Goal: Task Accomplishment & Management: Complete application form

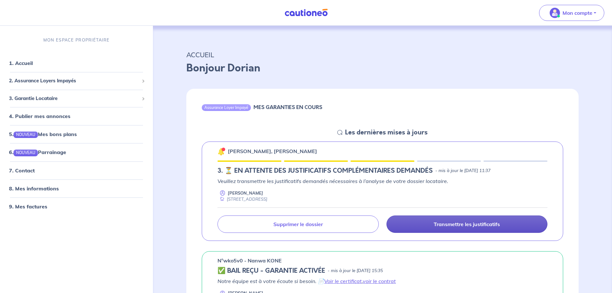
click at [450, 222] on p "Transmettre les justificatifs" at bounding box center [467, 224] width 66 height 6
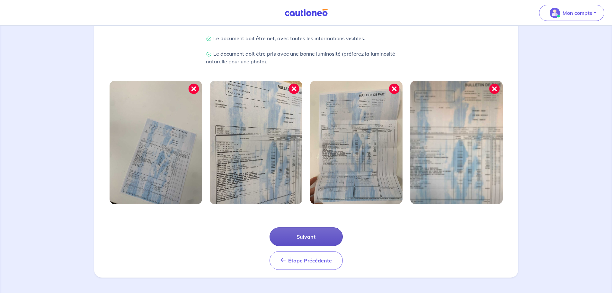
click at [312, 238] on button "Suivant" at bounding box center [306, 236] width 73 height 19
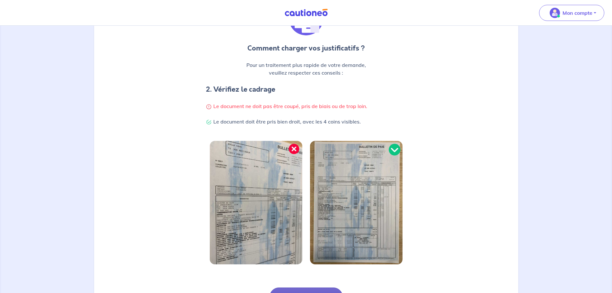
scroll to position [129, 0]
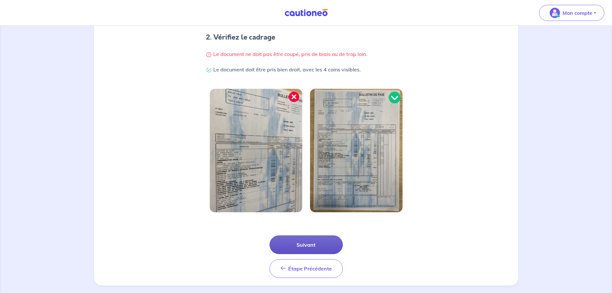
click at [310, 241] on button "Suivant" at bounding box center [306, 244] width 73 height 19
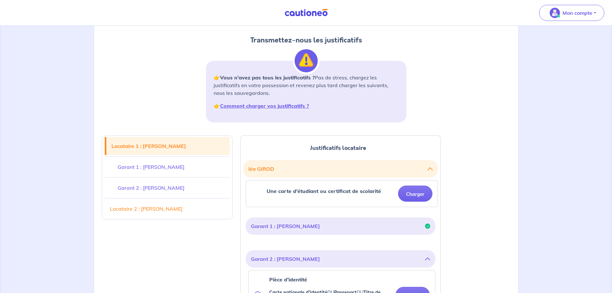
scroll to position [64, 0]
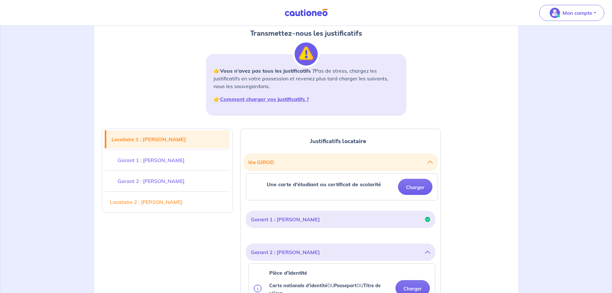
click at [494, 76] on div "1 2 3 Justificatifs locataire Informations paiement Confirmation d'envoi Transm…" at bounding box center [306, 49] width 416 height 144
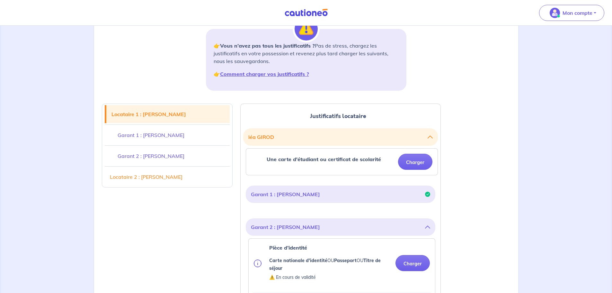
scroll to position [129, 0]
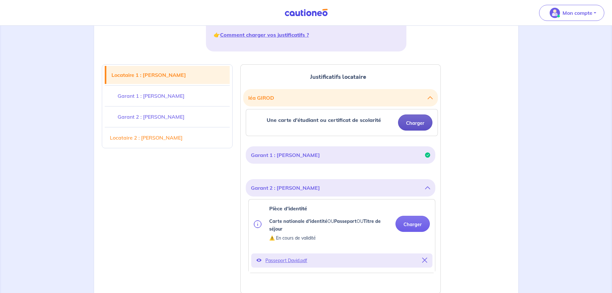
click at [421, 124] on button "Charger" at bounding box center [415, 122] width 34 height 16
click at [416, 122] on button "Charger" at bounding box center [415, 122] width 34 height 16
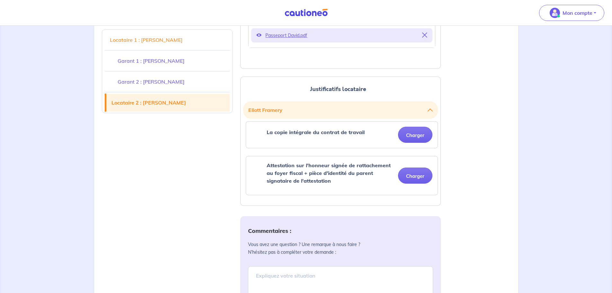
scroll to position [386, 0]
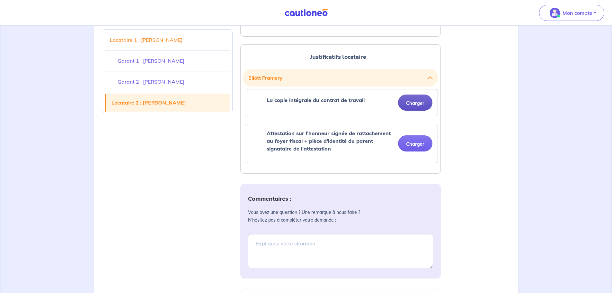
click at [419, 103] on button "Charger" at bounding box center [415, 102] width 34 height 16
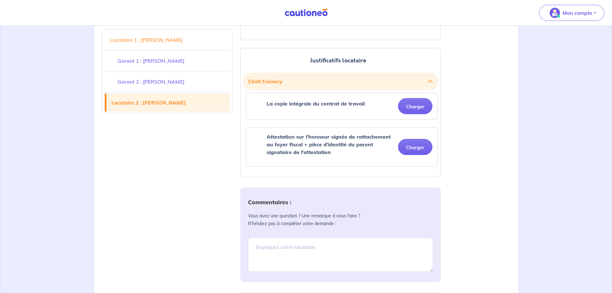
scroll to position [418, 0]
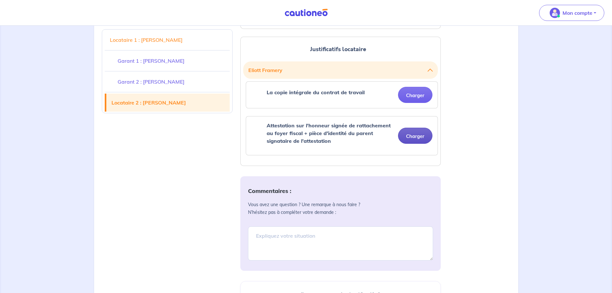
click at [413, 137] on button "Charger" at bounding box center [415, 136] width 34 height 16
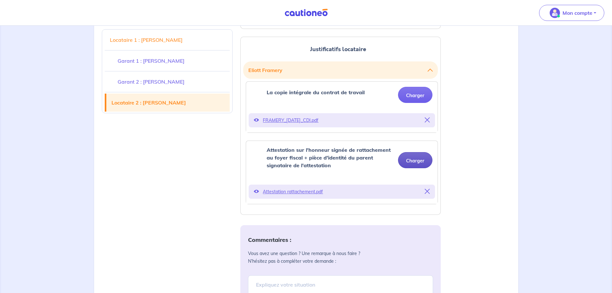
click at [409, 161] on button "Charger" at bounding box center [415, 160] width 34 height 16
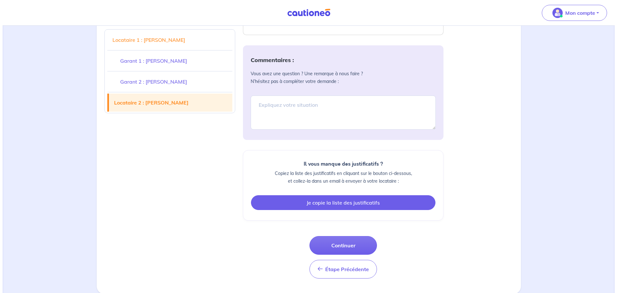
scroll to position [615, 0]
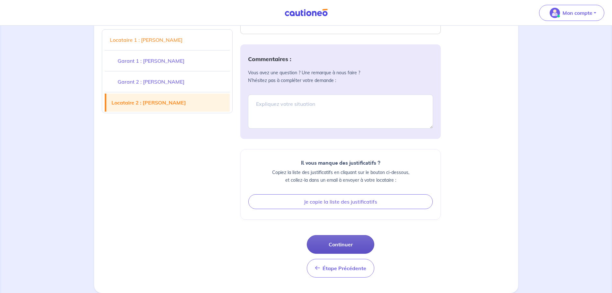
click at [343, 245] on button "Continuer" at bounding box center [340, 244] width 67 height 19
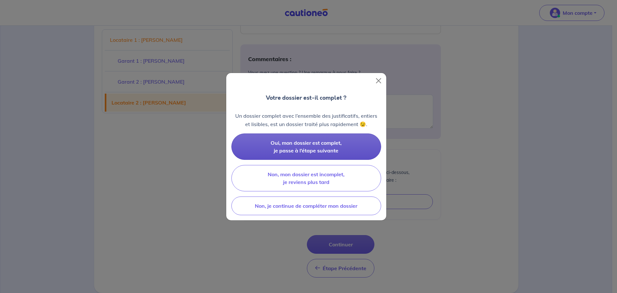
click at [316, 149] on span "Oui, mon dossier est complet, je passe à l’étape suivante" at bounding box center [306, 146] width 71 height 14
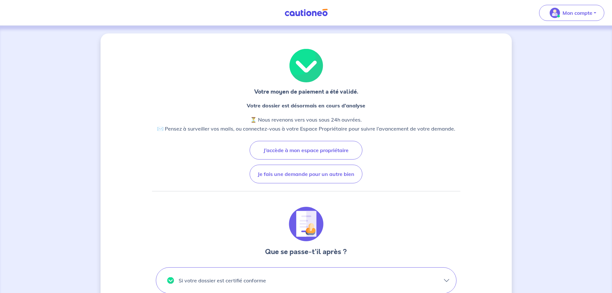
click at [316, 13] on img at bounding box center [306, 13] width 48 height 8
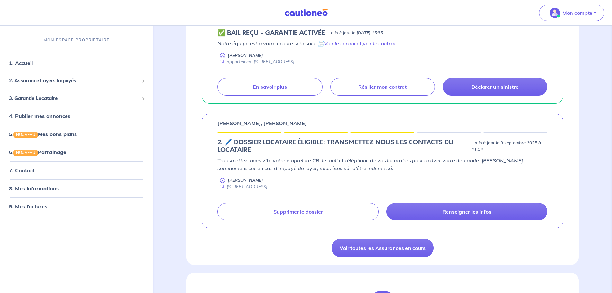
scroll to position [386, 0]
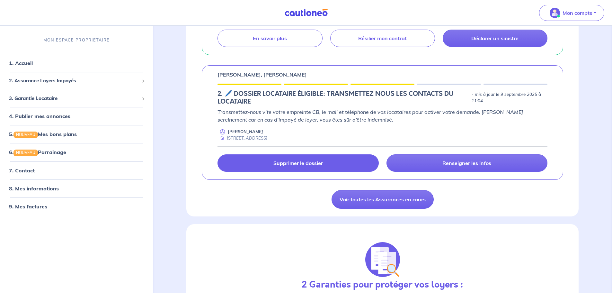
click at [324, 163] on link "Supprimer le dossier" at bounding box center [298, 162] width 161 height 17
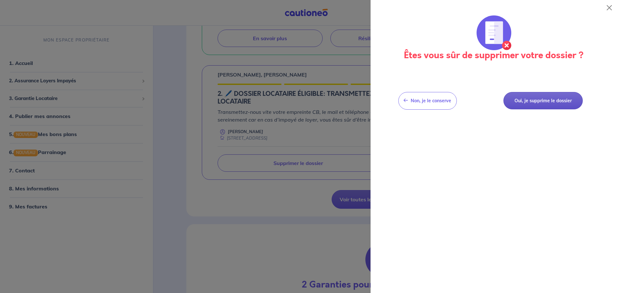
click at [556, 101] on button "Oui, je supprime le dossier" at bounding box center [542, 101] width 79 height 18
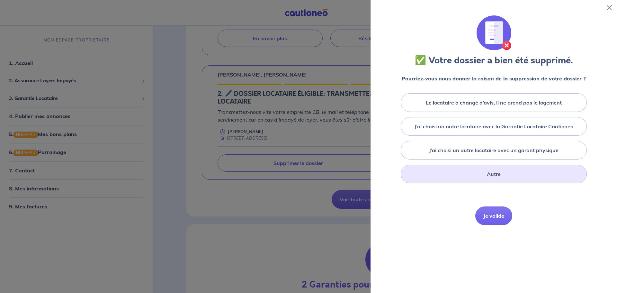
click at [505, 174] on div "Autre" at bounding box center [494, 174] width 186 height 19
click at [492, 259] on button "Je valide" at bounding box center [493, 259] width 37 height 19
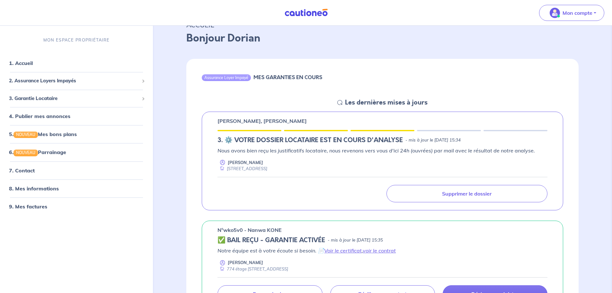
scroll to position [0, 0]
